Goal: Information Seeking & Learning: Learn about a topic

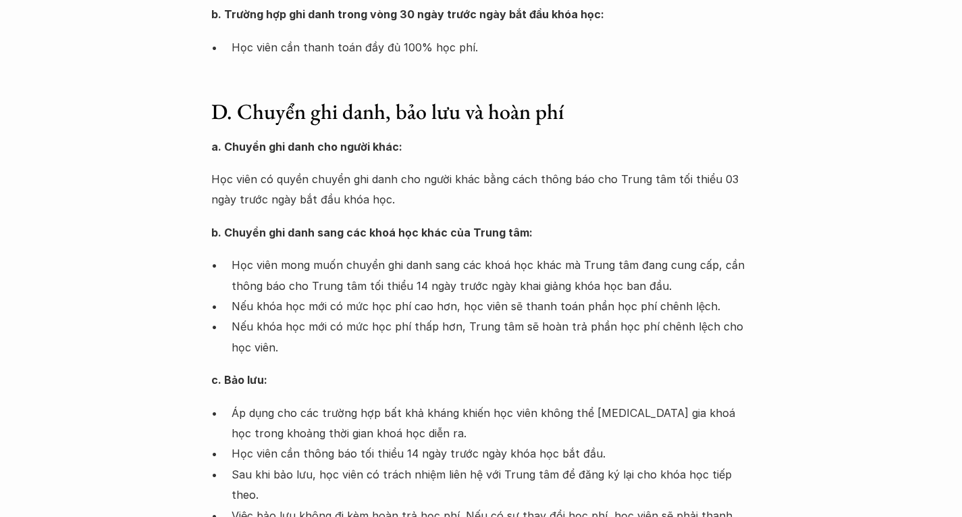
scroll to position [945, 0]
click at [340, 504] on p "Việc bảo lưu không đi kèm hoàn trả học phí. Nếu có sự thay đổi học phí, học viê…" at bounding box center [492, 524] width 520 height 41
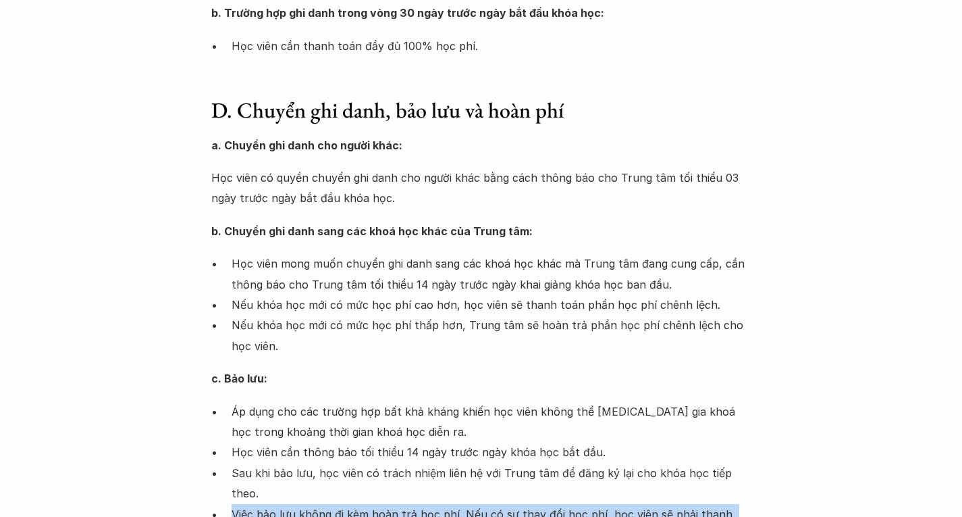
click at [340, 504] on p "Việc bảo lưu không đi kèm hoàn trả học phí. Nếu có sự thay đổi học phí, học viê…" at bounding box center [492, 524] width 520 height 41
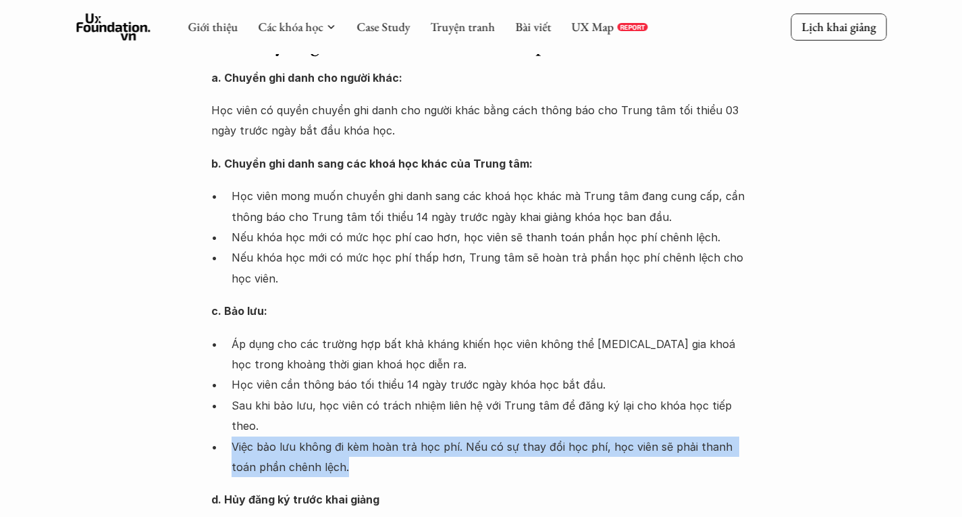
scroll to position [878, 0]
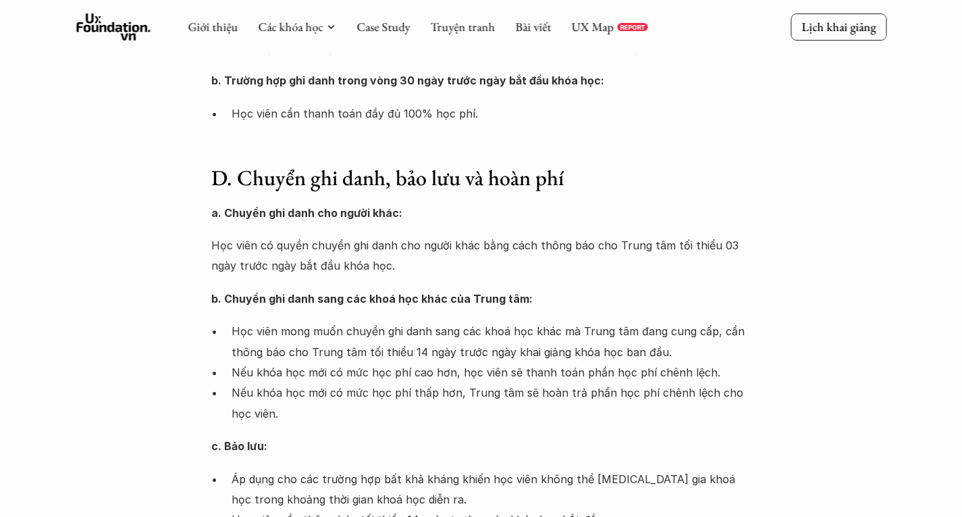
click at [507, 321] on p "Học viên mong muốn chuyển ghi danh sang các khoá học khác mà Trung tâm đang cun…" at bounding box center [492, 341] width 520 height 41
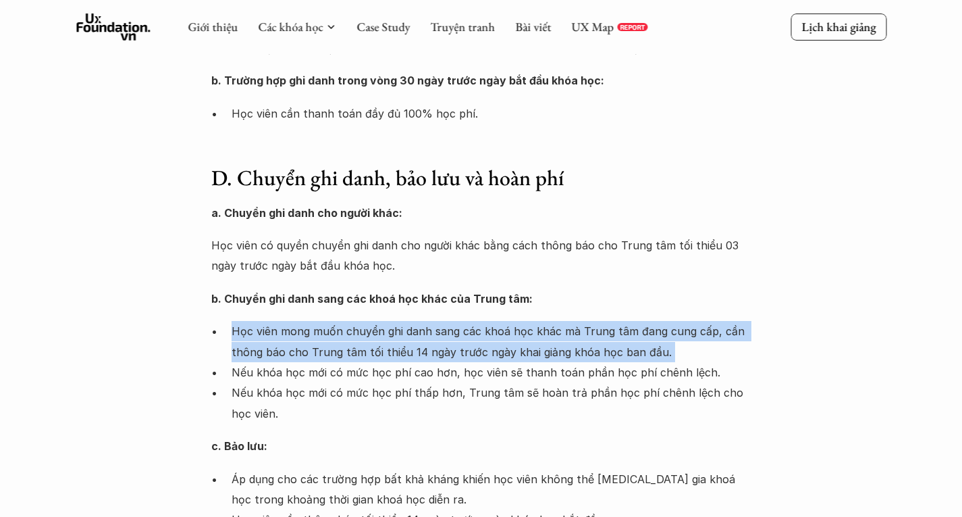
click at [507, 321] on p "Học viên mong muốn chuyển ghi danh sang các khoá học khác mà Trung tâm đang cun…" at bounding box center [492, 341] width 520 height 41
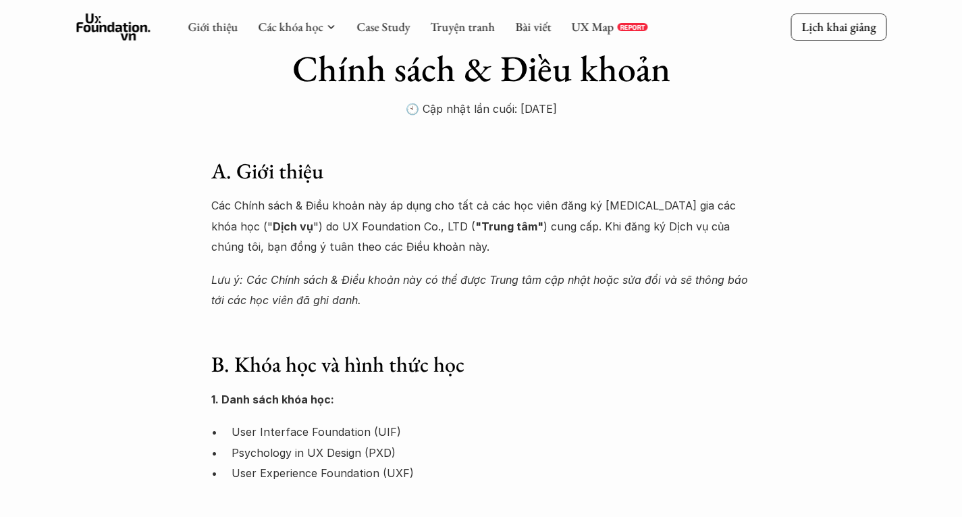
scroll to position [0, 0]
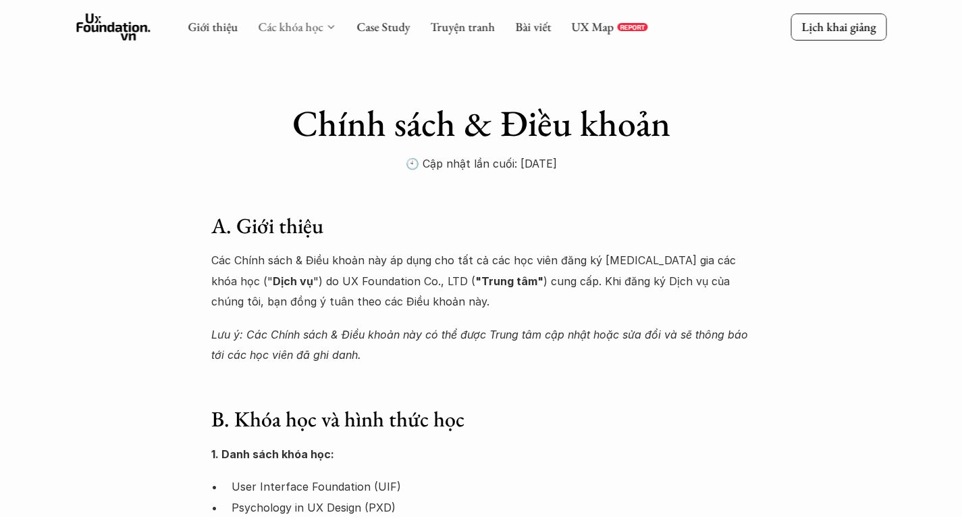
click at [294, 22] on link "Các khóa học" at bounding box center [290, 27] width 65 height 16
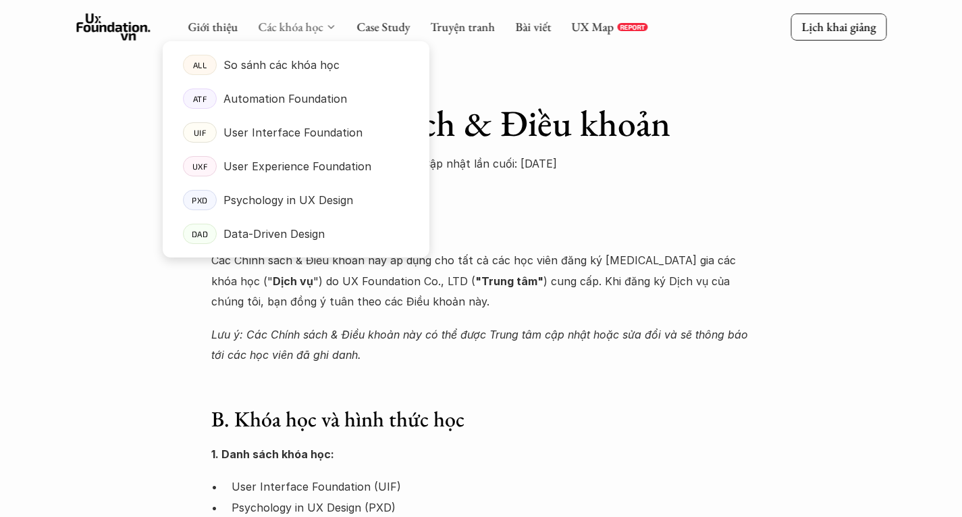
click at [290, 22] on link "Các khóa học" at bounding box center [290, 27] width 65 height 16
click at [268, 226] on p "Data-Driven Design" at bounding box center [274, 234] width 101 height 20
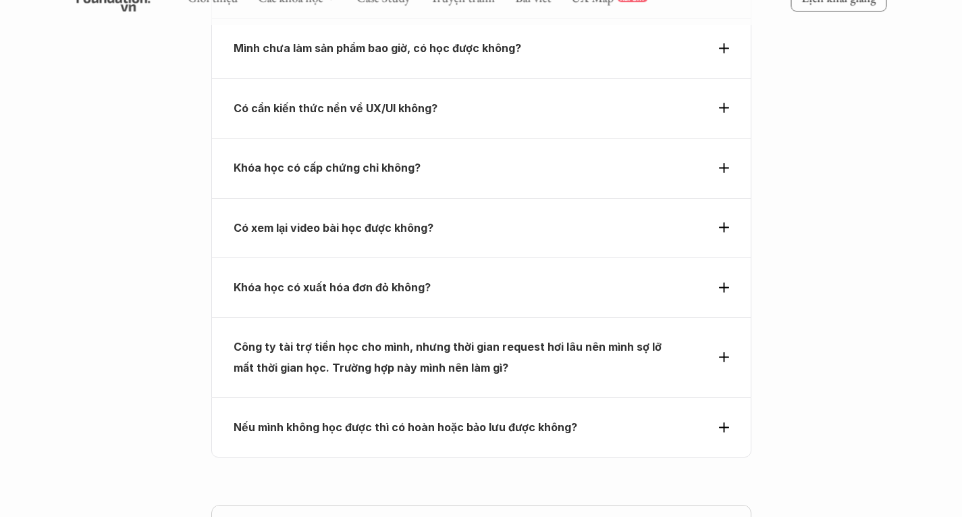
scroll to position [5064, 0]
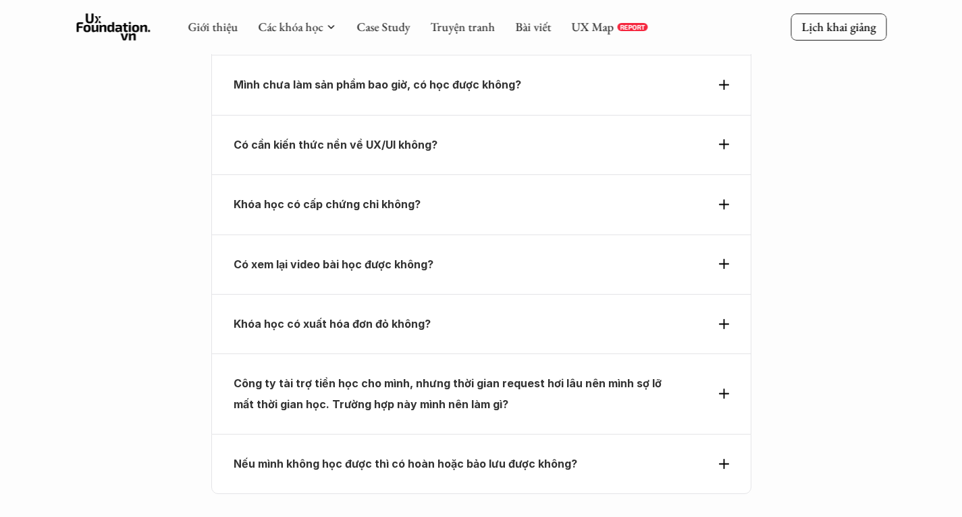
click at [386, 376] on strong "Công ty tài trợ tiền học cho mình, nhưng thời gian request hơi lâu nên mình sợ …" at bounding box center [449, 393] width 431 height 34
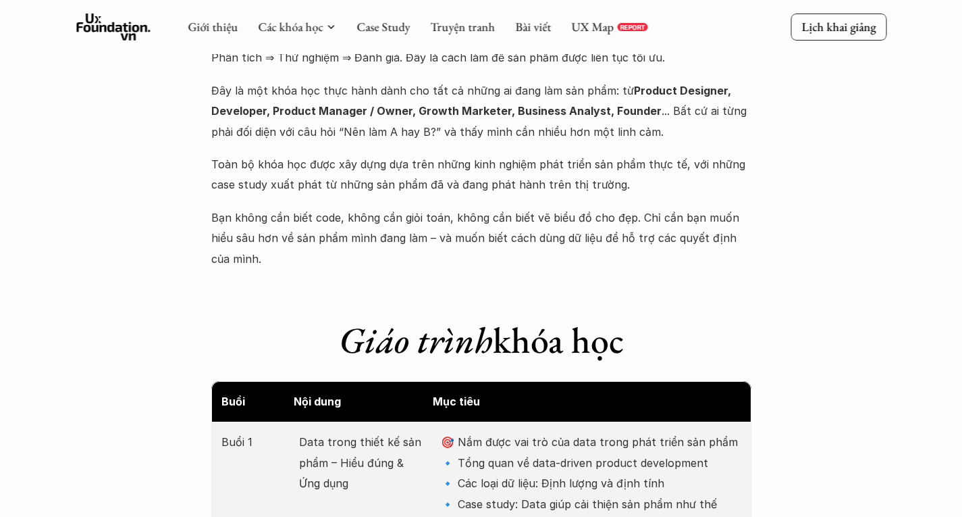
scroll to position [1400, 0]
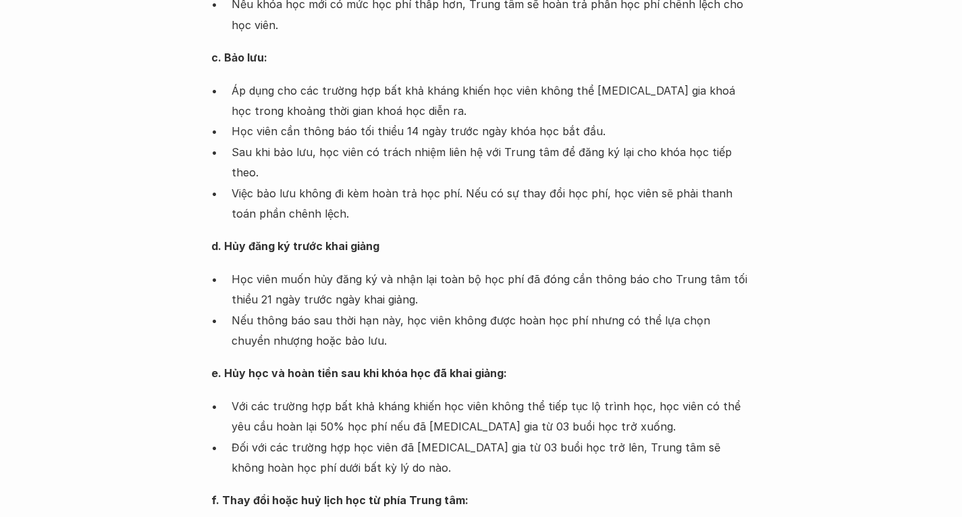
scroll to position [1283, 0]
